Goal: Task Accomplishment & Management: Complete application form

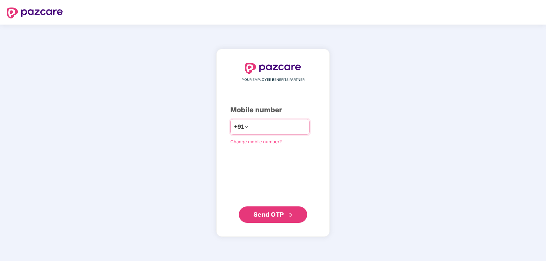
click at [255, 125] on input "number" at bounding box center [278, 127] width 56 height 11
type input "**********"
click at [275, 214] on span "Send OTP" at bounding box center [269, 214] width 30 height 7
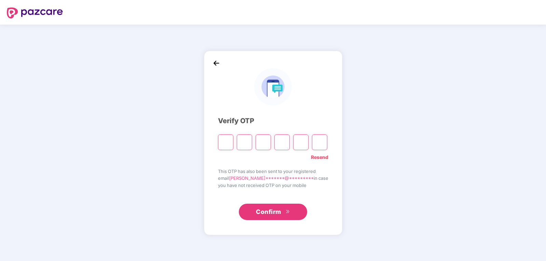
type input "*"
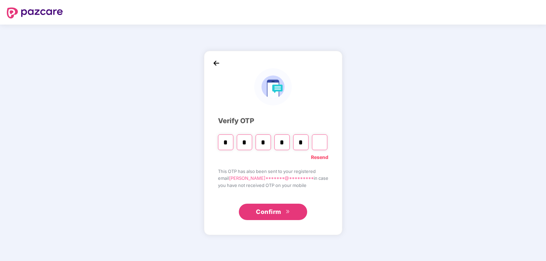
type input "*"
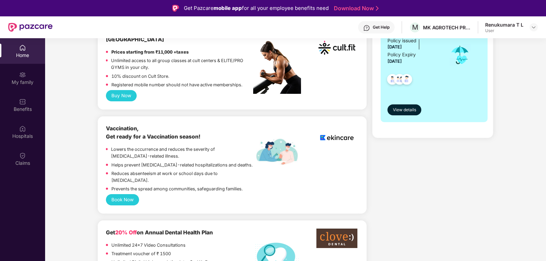
scroll to position [513, 0]
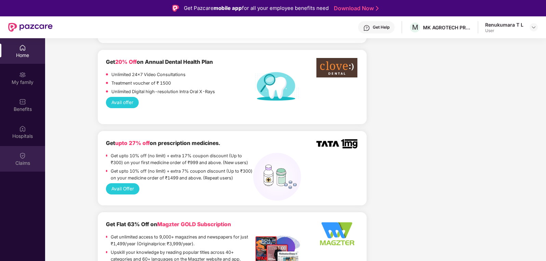
click at [22, 152] on img at bounding box center [22, 155] width 7 height 7
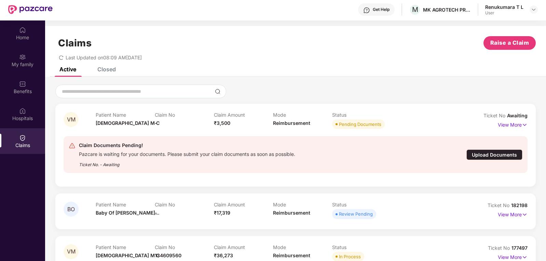
scroll to position [34, 0]
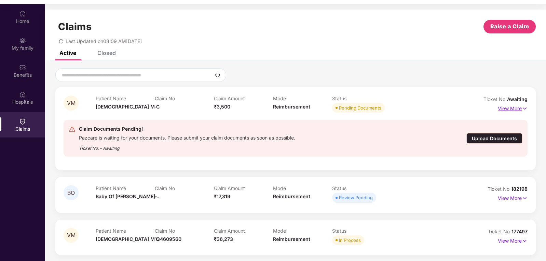
click at [508, 106] on p "View More" at bounding box center [513, 107] width 30 height 9
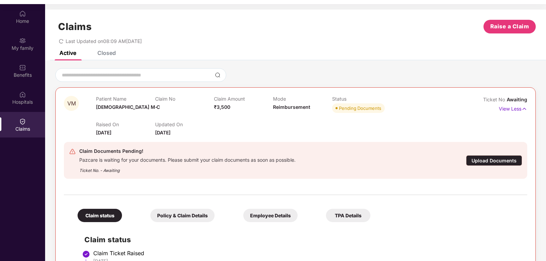
click at [486, 159] on div "Upload Documents" at bounding box center [494, 160] width 56 height 11
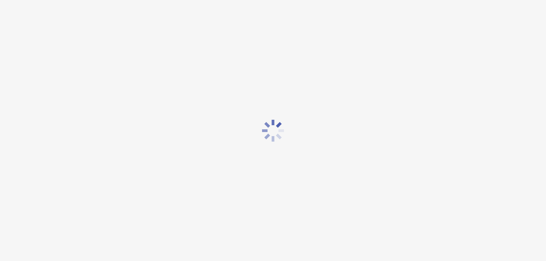
scroll to position [12, 0]
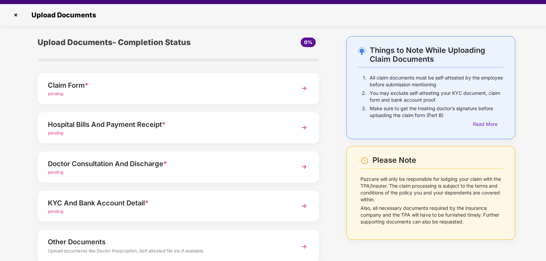
click at [90, 90] on div "Claim Form *" at bounding box center [167, 85] width 239 height 11
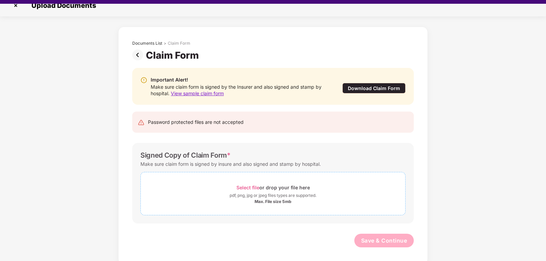
scroll to position [16, 0]
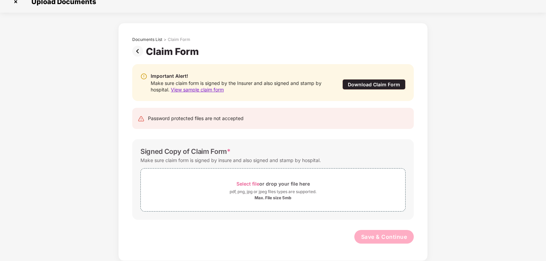
click at [373, 82] on div "Download Claim Form" at bounding box center [373, 84] width 63 height 11
click at [292, 192] on div "pdf, png, jpg or jpeg files types are supported." at bounding box center [273, 192] width 87 height 7
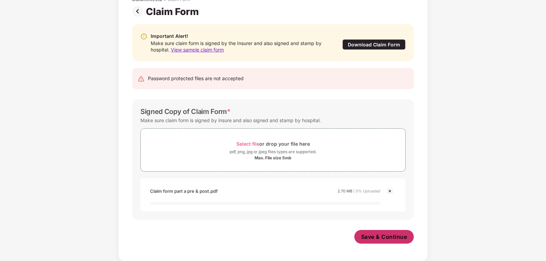
click at [367, 236] on span "Save & Continue" at bounding box center [384, 237] width 46 height 8
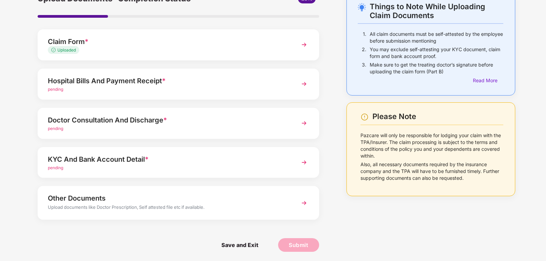
scroll to position [41, 0]
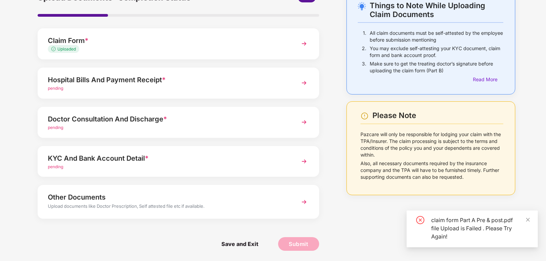
click at [72, 88] on div "pending" at bounding box center [167, 88] width 239 height 6
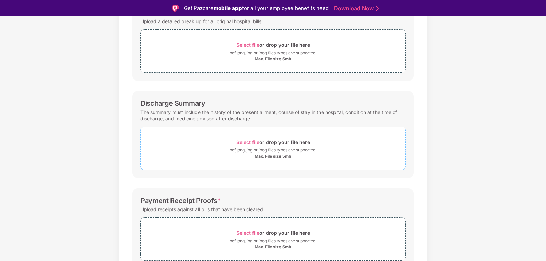
scroll to position [109, 0]
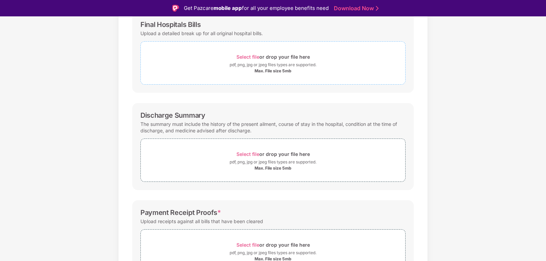
click at [263, 73] on div "Max. File size 5mb" at bounding box center [273, 70] width 37 height 5
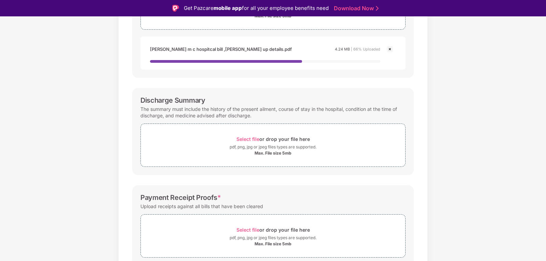
scroll to position [177, 0]
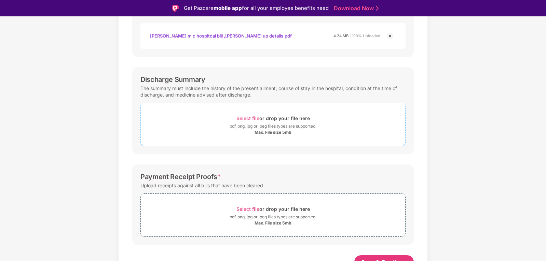
click at [217, 135] on div "Max. File size 5mb" at bounding box center [273, 132] width 264 height 5
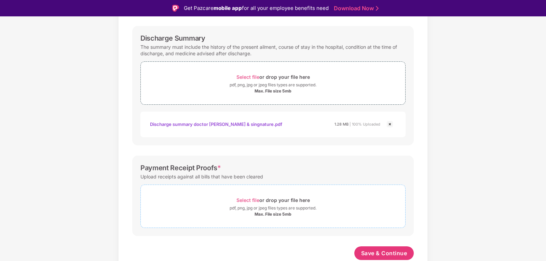
scroll to position [219, 0]
click at [261, 212] on div "Max. File size 5mb" at bounding box center [273, 214] width 37 height 5
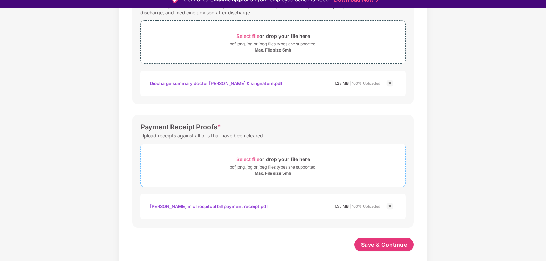
scroll to position [16, 0]
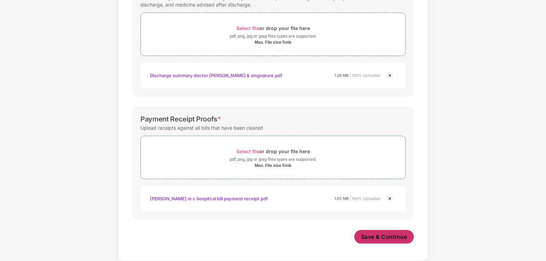
click at [388, 236] on span "Save & Continue" at bounding box center [384, 237] width 46 height 8
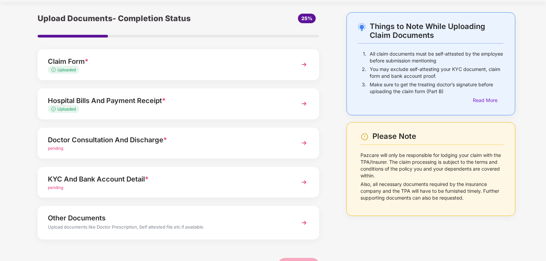
scroll to position [41, 0]
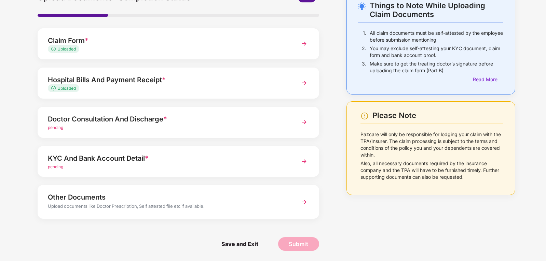
click at [68, 130] on div "pending" at bounding box center [167, 128] width 239 height 6
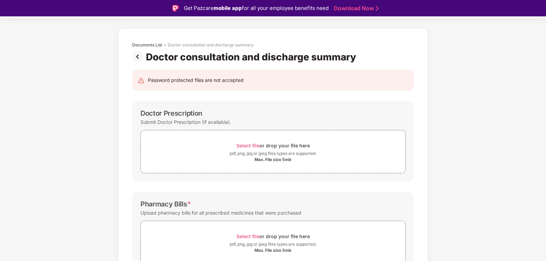
scroll to position [17, 0]
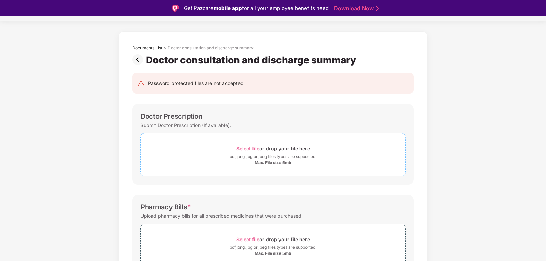
click at [270, 162] on div "Max. File size 5mb" at bounding box center [273, 162] width 37 height 5
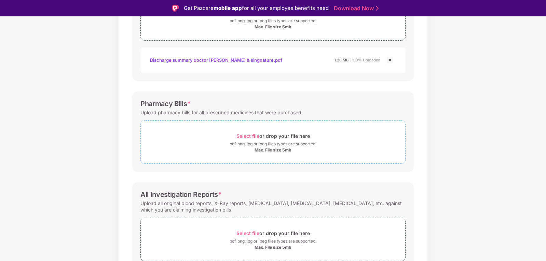
scroll to position [154, 0]
click at [215, 154] on span "Select file or drop your file here pdf, png, jpg or jpeg files types are suppor…" at bounding box center [273, 141] width 264 height 32
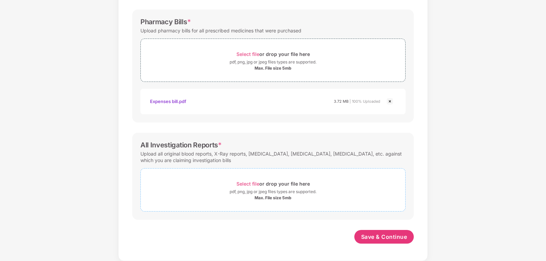
scroll to position [219, 0]
click at [265, 196] on div "Max. File size 5mb" at bounding box center [273, 197] width 37 height 5
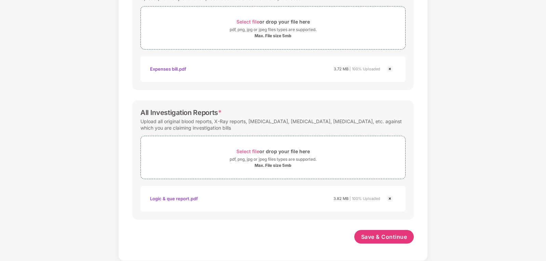
scroll to position [251, 0]
click at [382, 240] on span "Save & Continue" at bounding box center [384, 237] width 46 height 8
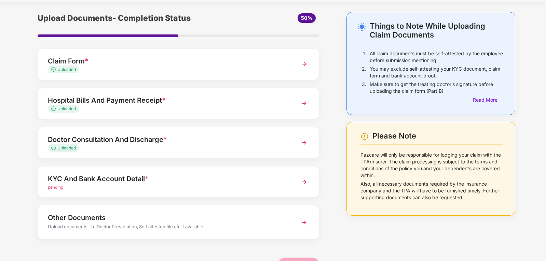
scroll to position [41, 0]
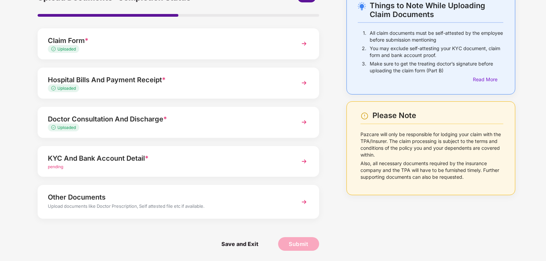
click at [57, 164] on div "pending" at bounding box center [167, 167] width 239 height 6
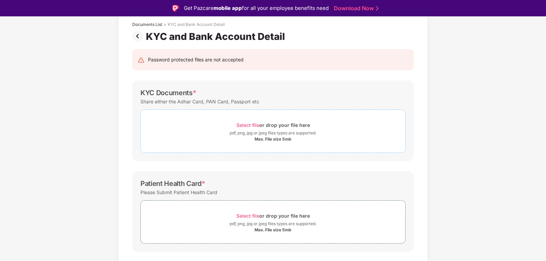
click at [214, 136] on div "pdf, png, jpg or jpeg files types are supported." at bounding box center [273, 133] width 264 height 7
click at [270, 143] on span "Select file or drop your file here pdf, png, jpg or jpeg files types are suppor…" at bounding box center [273, 131] width 264 height 32
click at [269, 133] on div "pdf, png, jpg or jpeg files types are supported." at bounding box center [273, 133] width 87 height 7
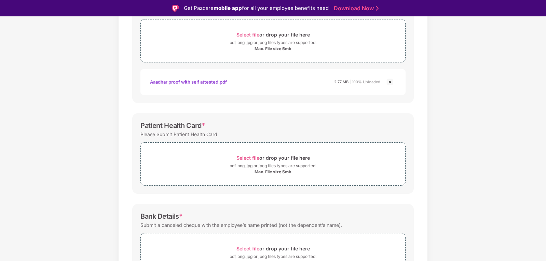
scroll to position [143, 0]
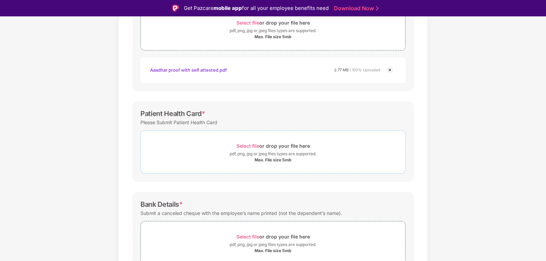
click at [194, 156] on div "pdf, png, jpg or jpeg files types are supported." at bounding box center [273, 154] width 264 height 7
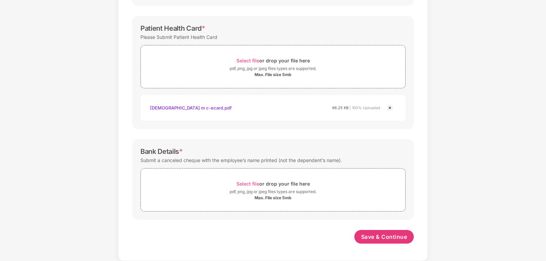
scroll to position [212, 0]
click at [264, 197] on div "Max. File size 5mb" at bounding box center [273, 197] width 37 height 5
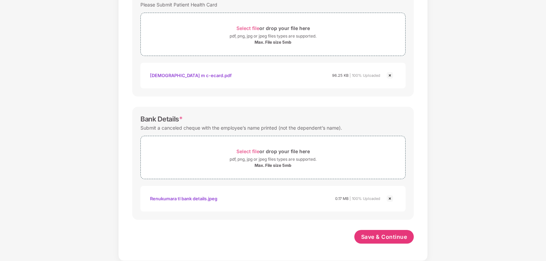
scroll to position [245, 0]
click at [385, 239] on span "Save & Continue" at bounding box center [384, 237] width 46 height 8
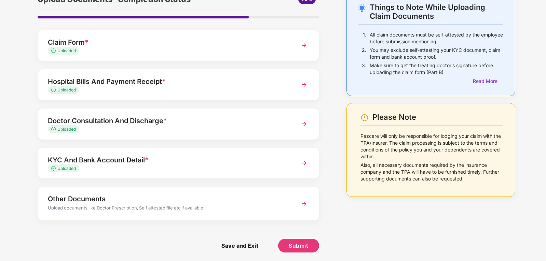
scroll to position [41, 0]
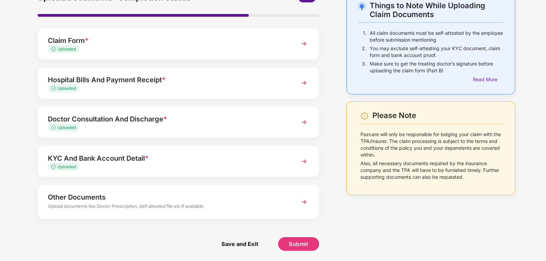
click at [102, 189] on div "Other Documents Upload documents like Doctor Prescription, Self attested file e…" at bounding box center [179, 201] width 282 height 33
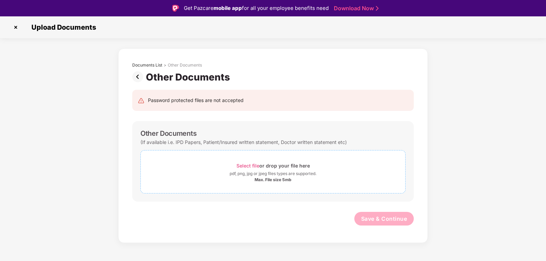
click at [260, 174] on div "pdf, png, jpg or jpeg files types are supported." at bounding box center [273, 174] width 87 height 7
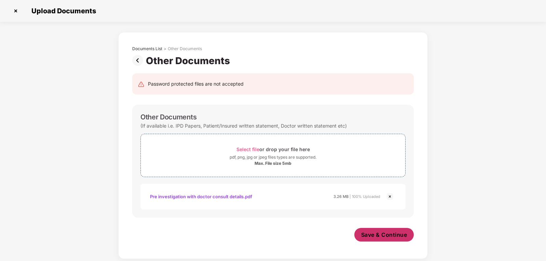
click at [374, 234] on span "Save & Continue" at bounding box center [384, 235] width 46 height 8
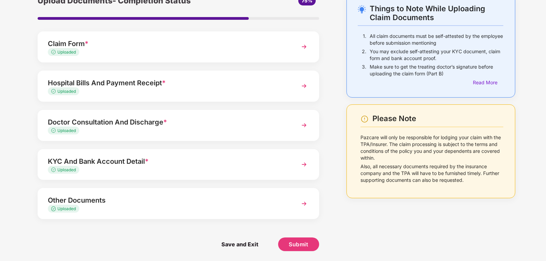
scroll to position [38, 0]
click at [302, 241] on span "Submit" at bounding box center [298, 245] width 19 height 8
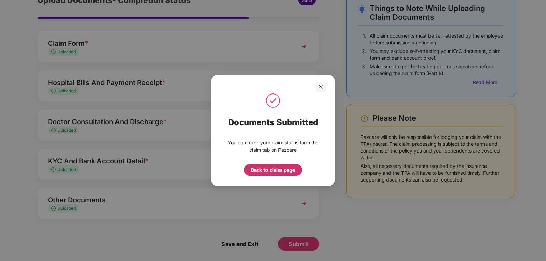
click at [266, 168] on div "Back to claim page" at bounding box center [273, 170] width 44 height 8
